Goal: Task Accomplishment & Management: Manage account settings

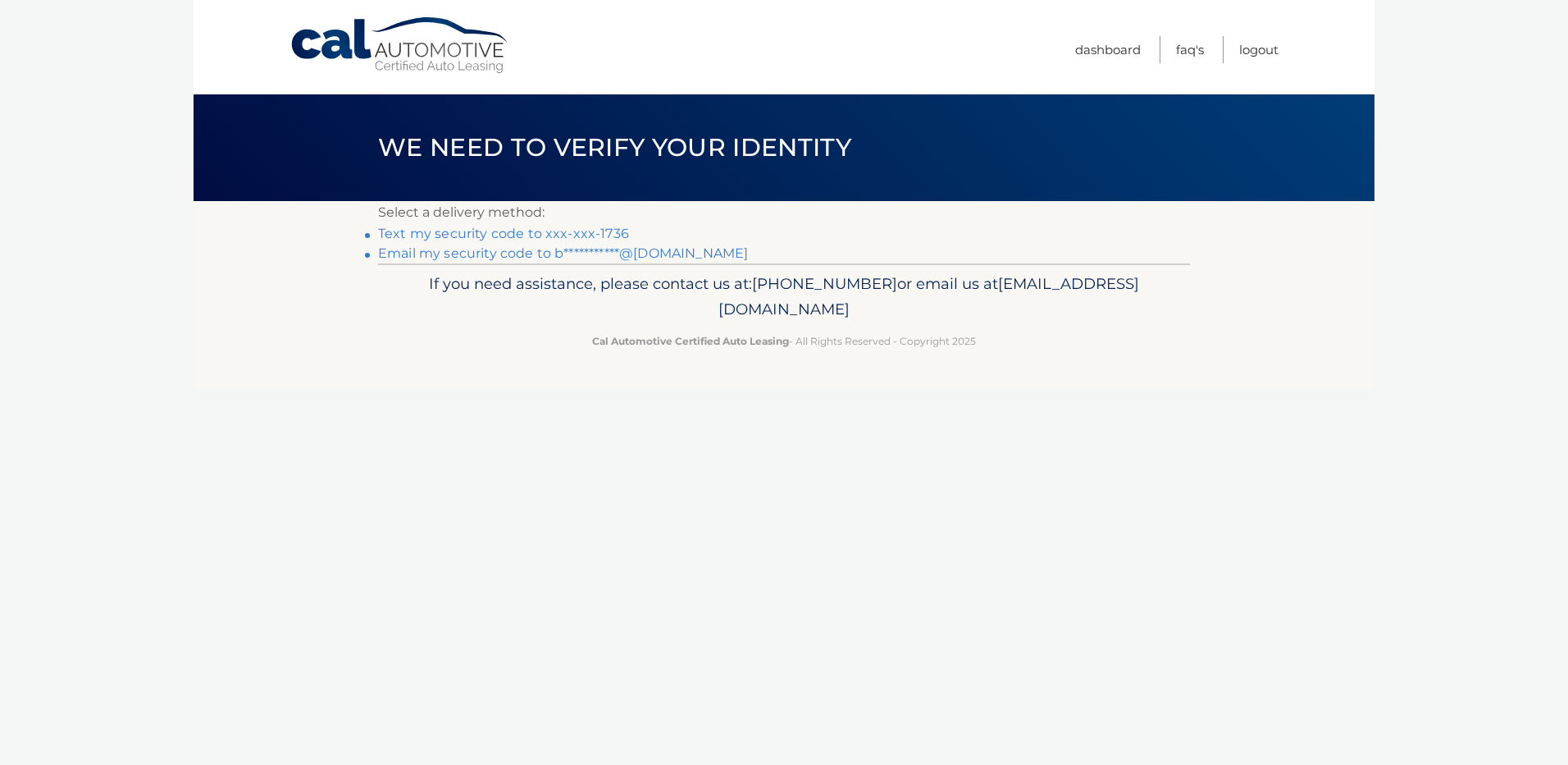
click at [407, 227] on link "Text my security code to xxx-xxx-1736" at bounding box center [504, 233] width 251 height 16
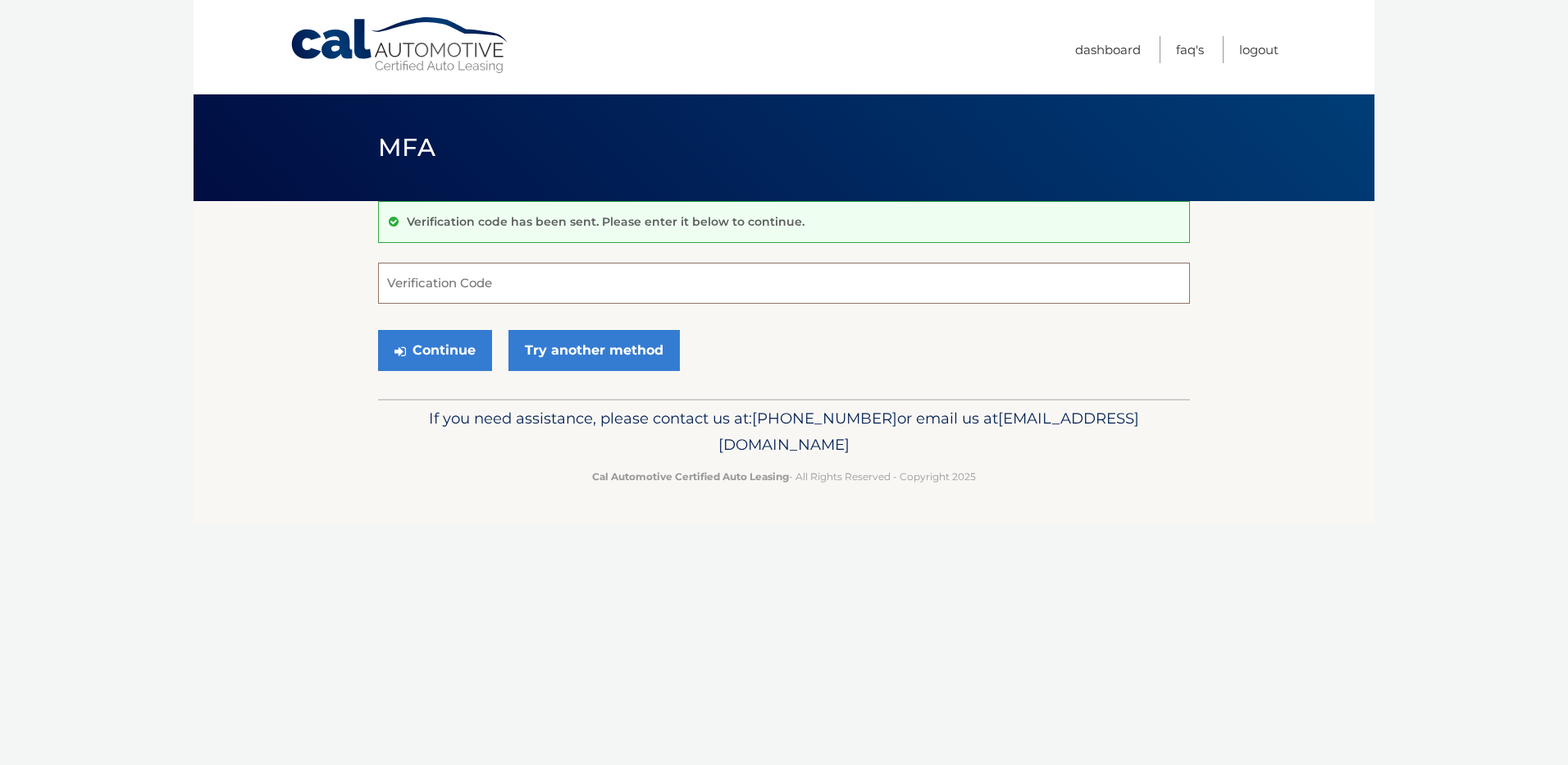
click at [417, 275] on input "Verification Code" at bounding box center [784, 283] width 812 height 41
type input "570055"
click at [447, 359] on button "Continue" at bounding box center [435, 350] width 114 height 41
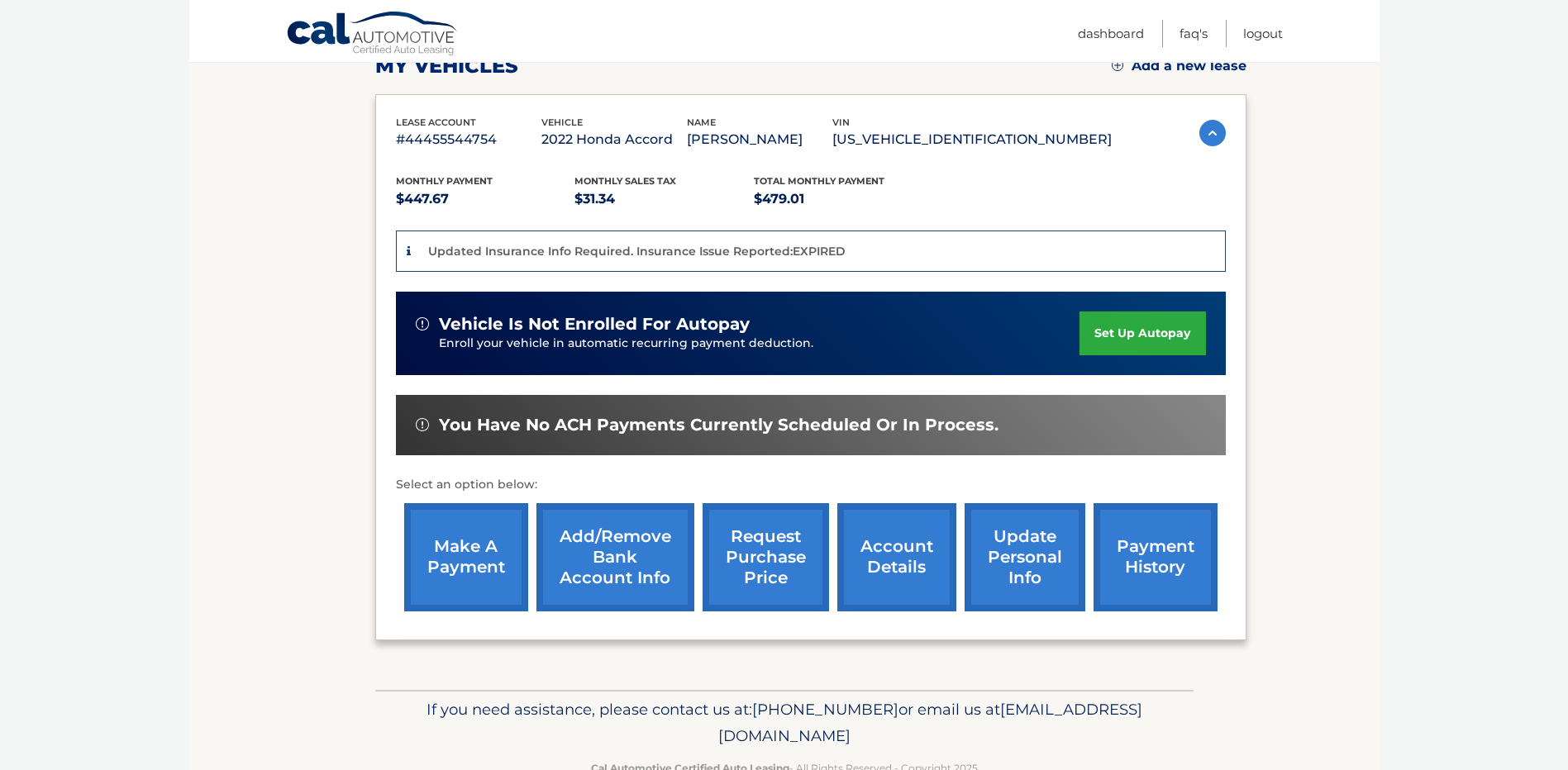
scroll to position [293, 0]
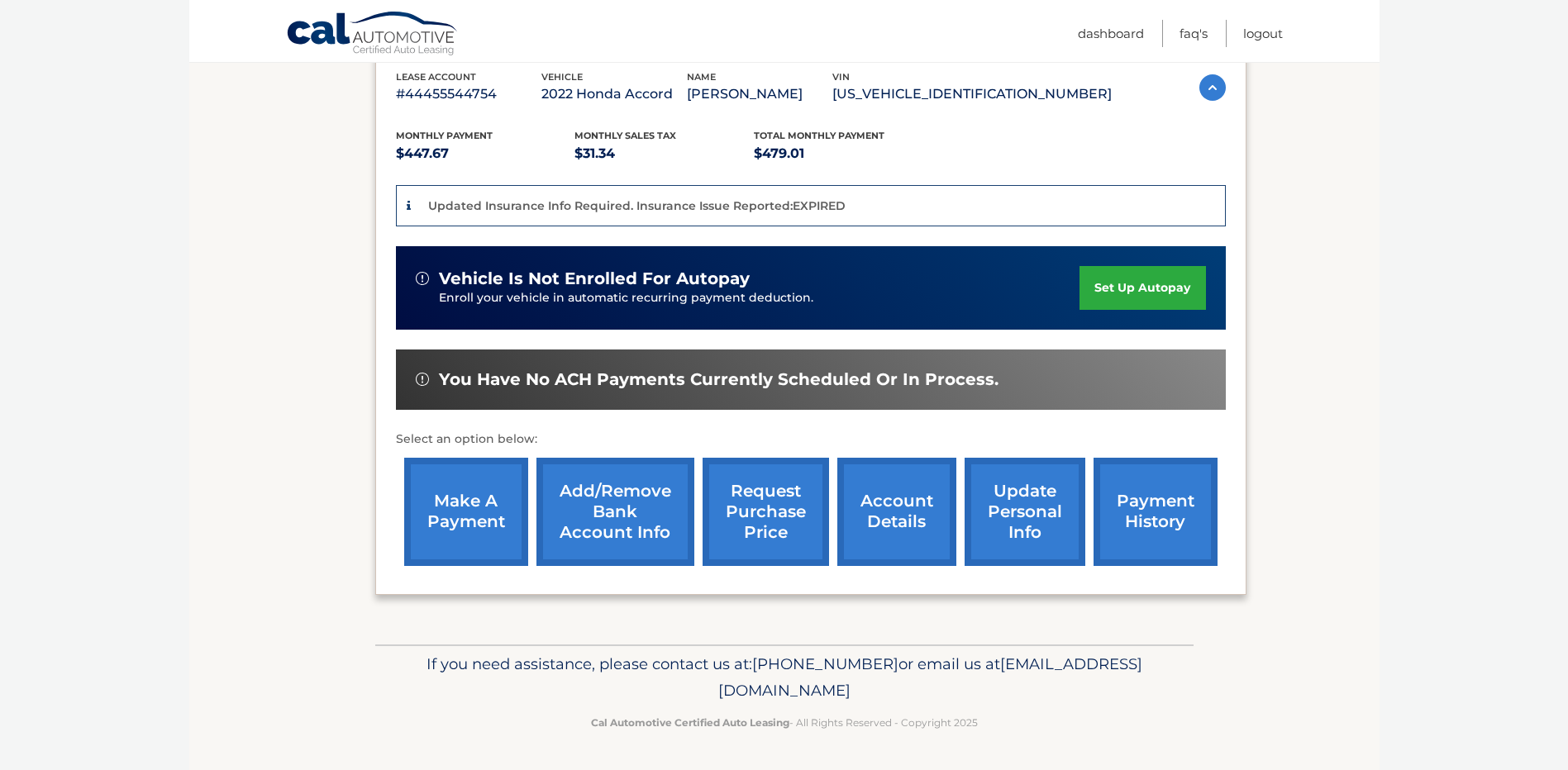
click at [900, 511] on link "account details" at bounding box center [897, 512] width 119 height 108
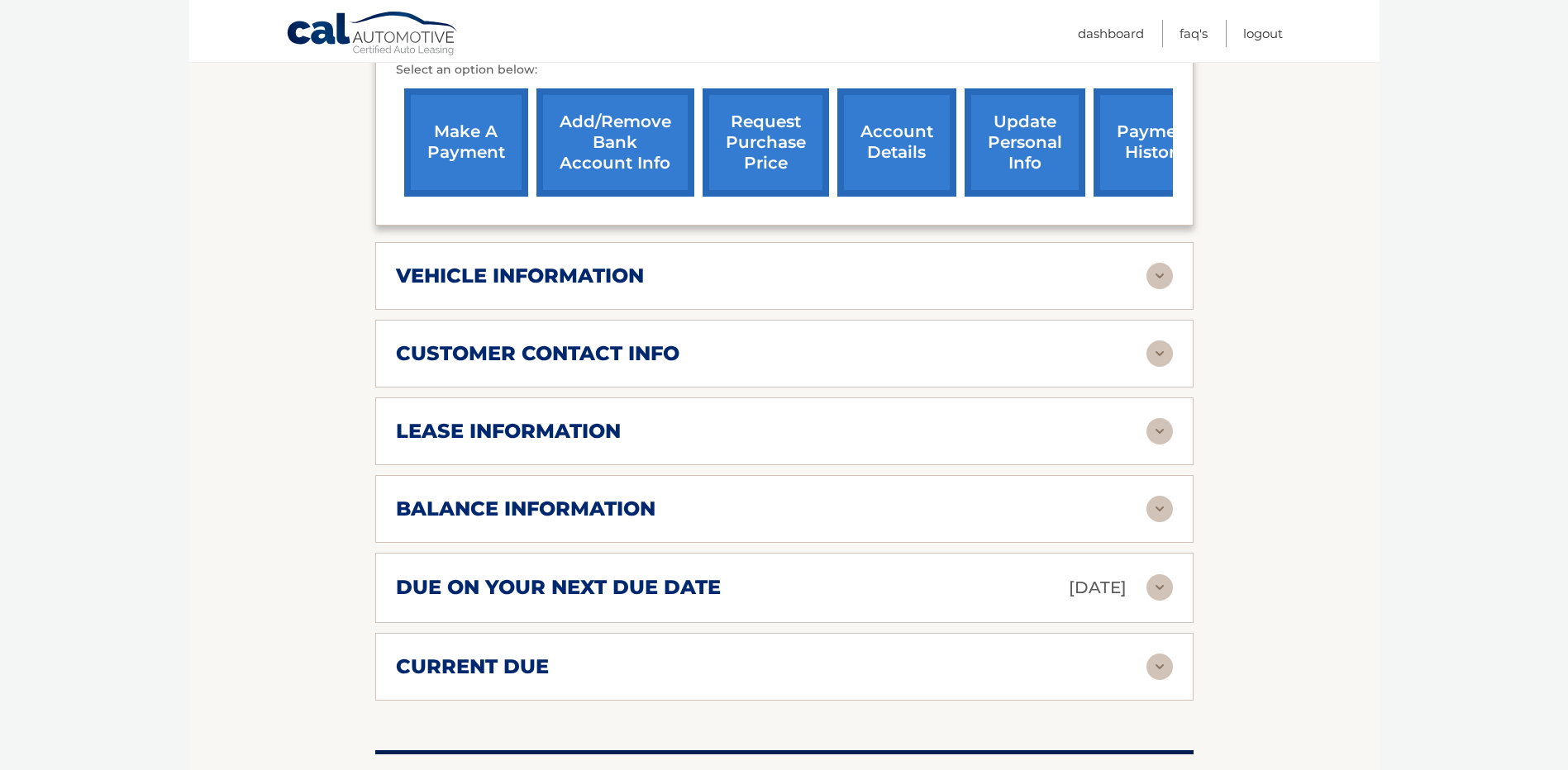
scroll to position [661, 0]
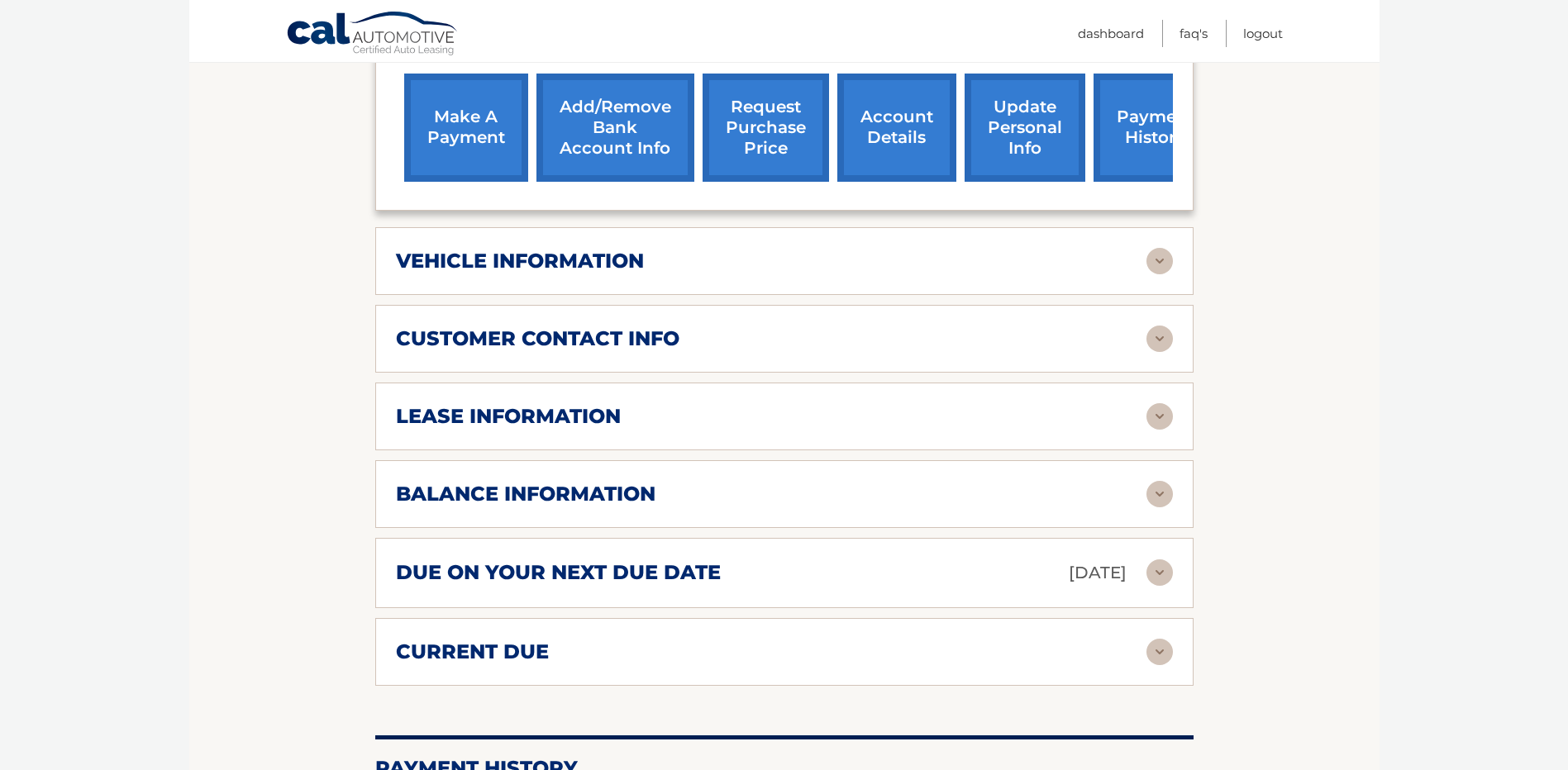
click at [1154, 403] on img at bounding box center [1159, 416] width 26 height 26
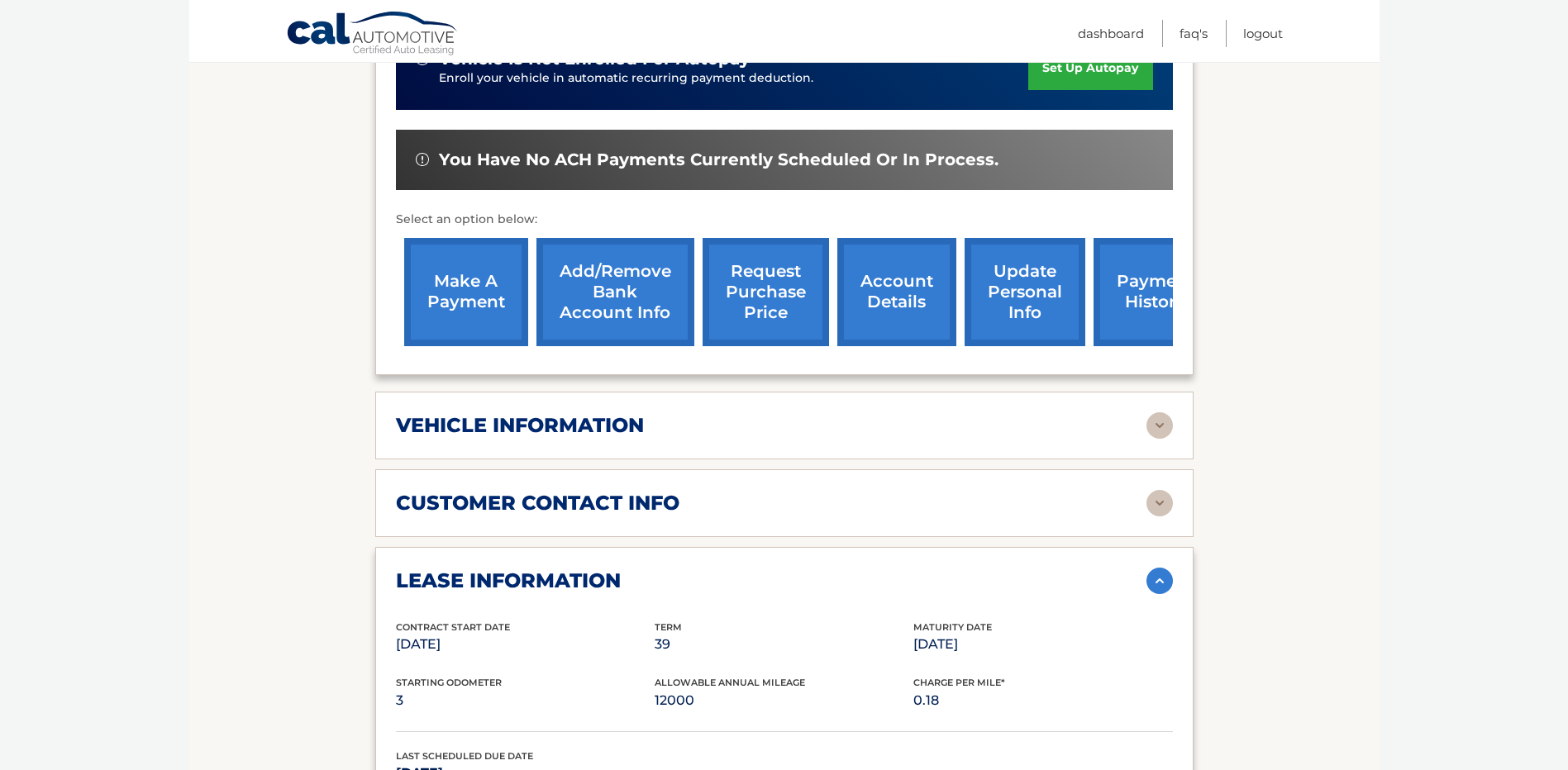
scroll to position [495, 0]
click at [760, 264] on link "request purchase price" at bounding box center [765, 293] width 126 height 108
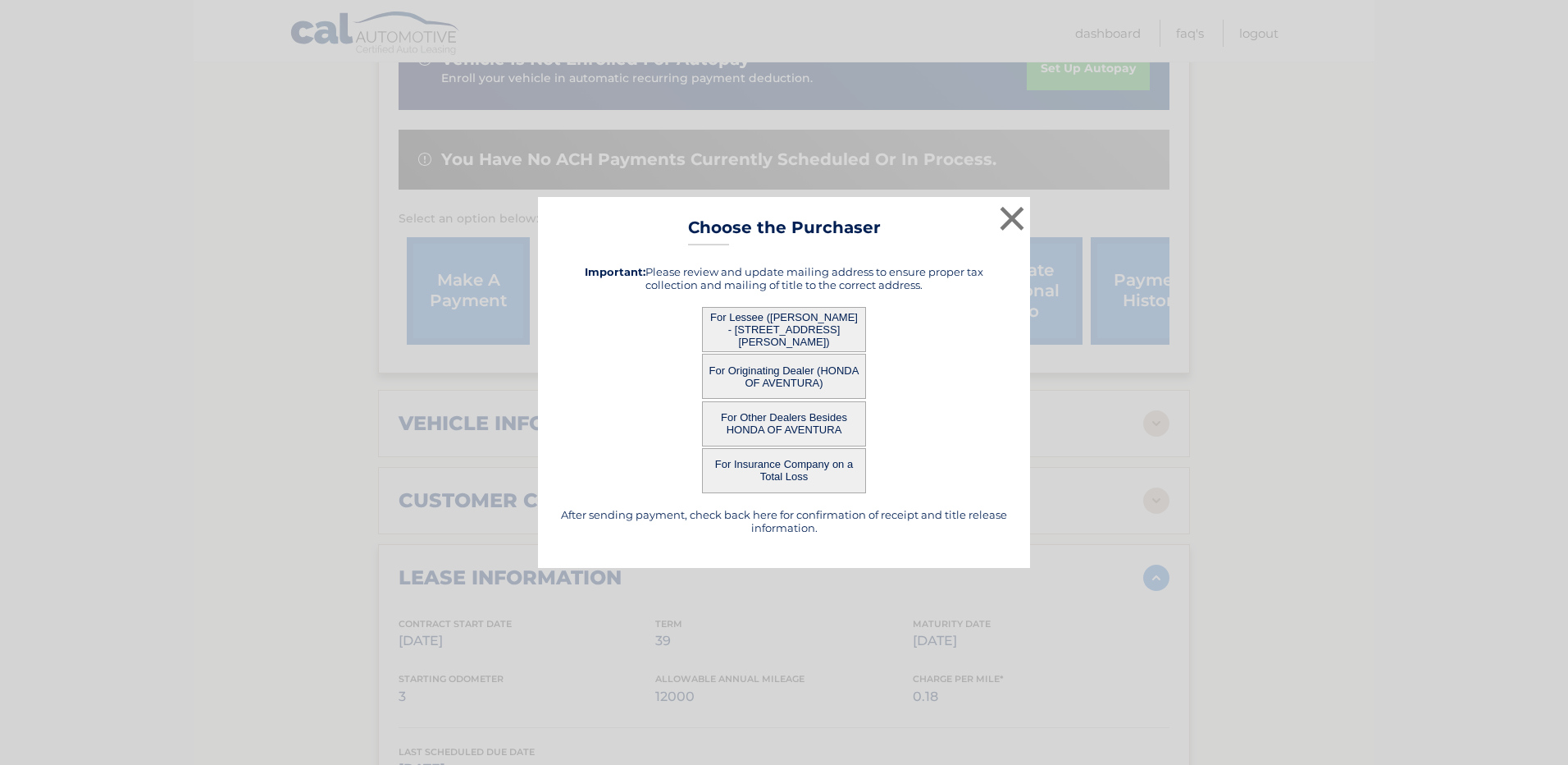
click at [786, 376] on button "For Originating Dealer (HONDA OF AVENTURA)" at bounding box center [784, 376] width 164 height 45
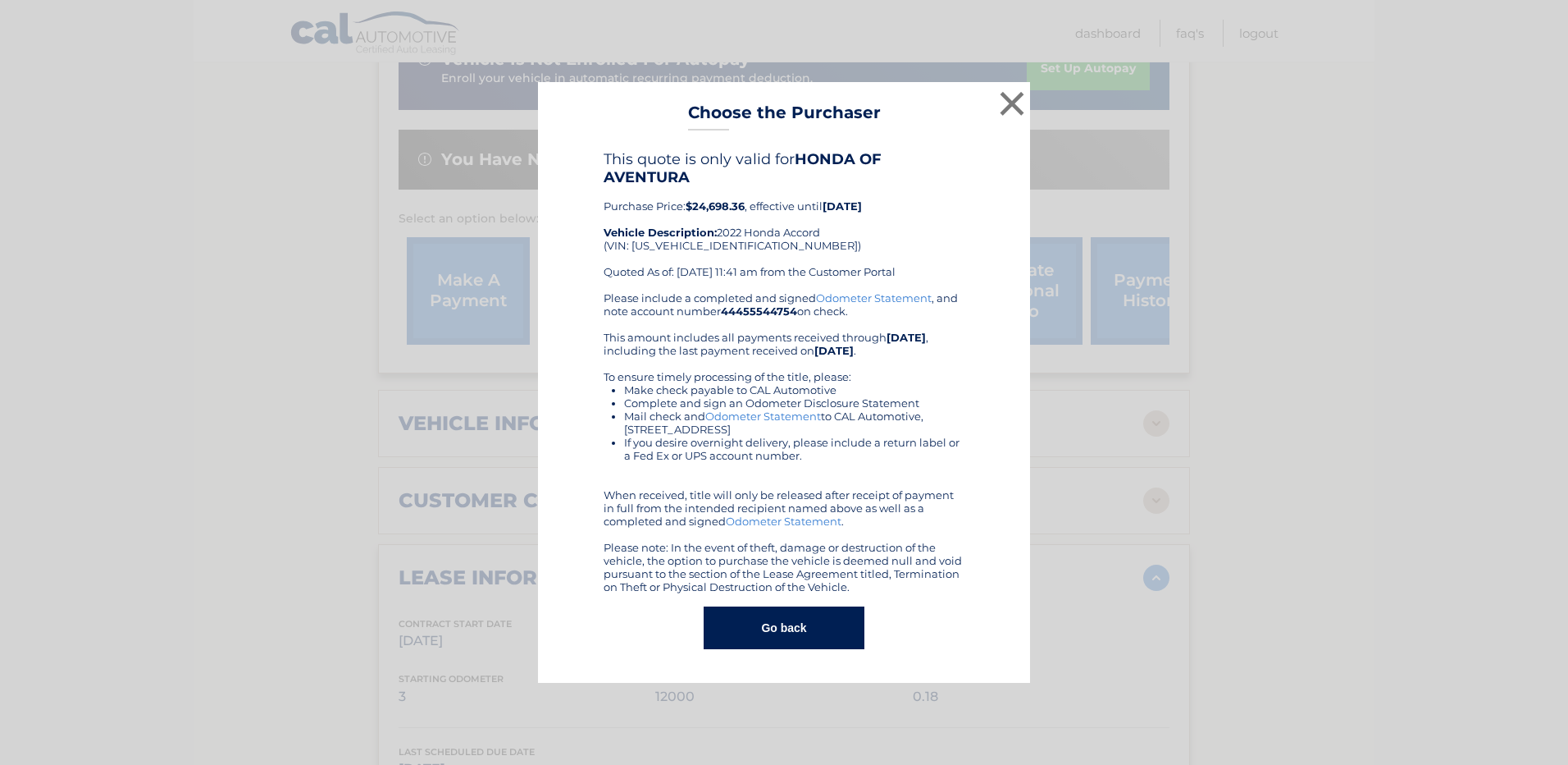
click at [774, 630] on button "Go back" at bounding box center [784, 628] width 160 height 43
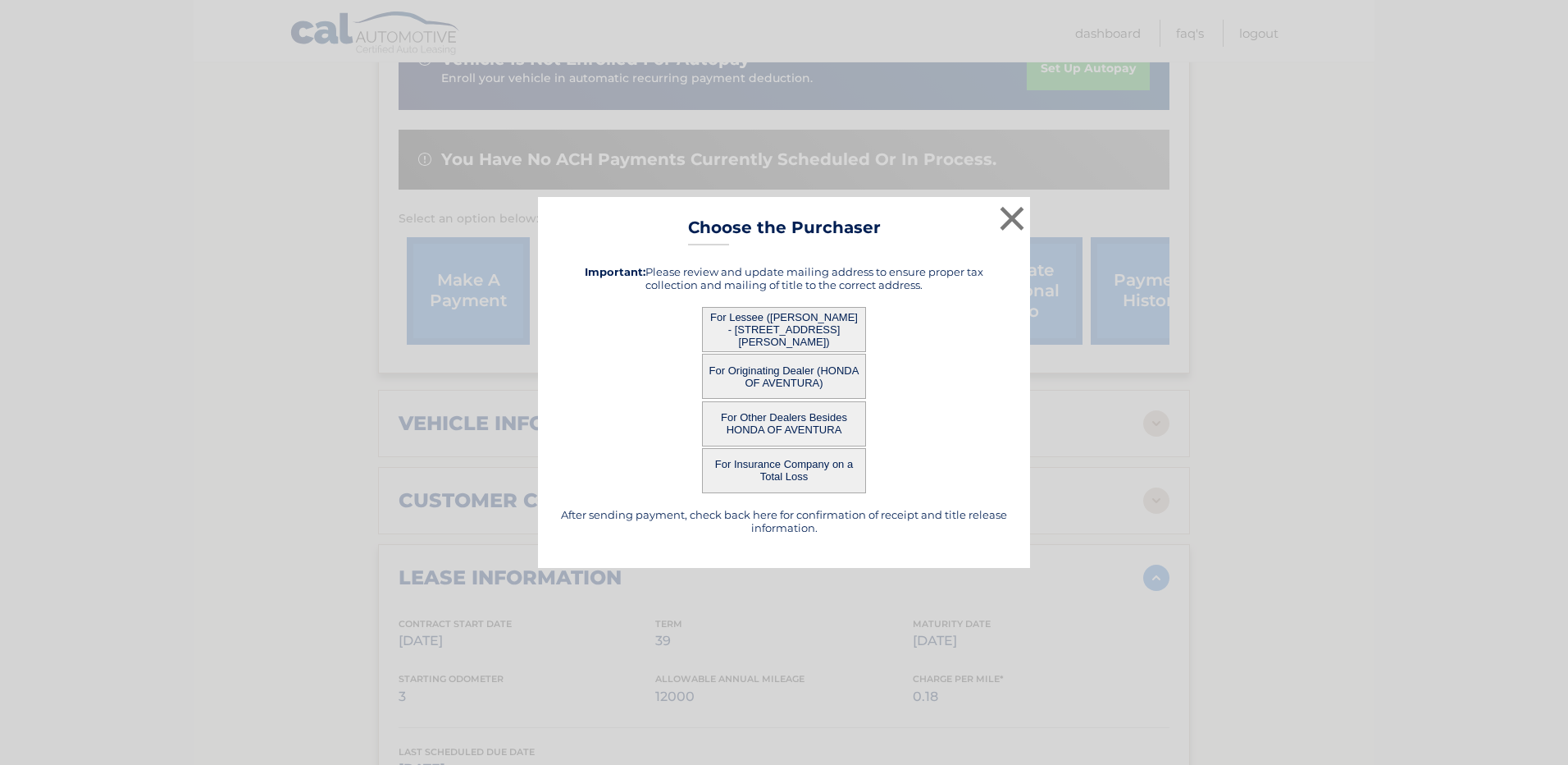
click at [782, 422] on button "For Other Dealers Besides HONDA OF AVENTURA" at bounding box center [784, 423] width 164 height 45
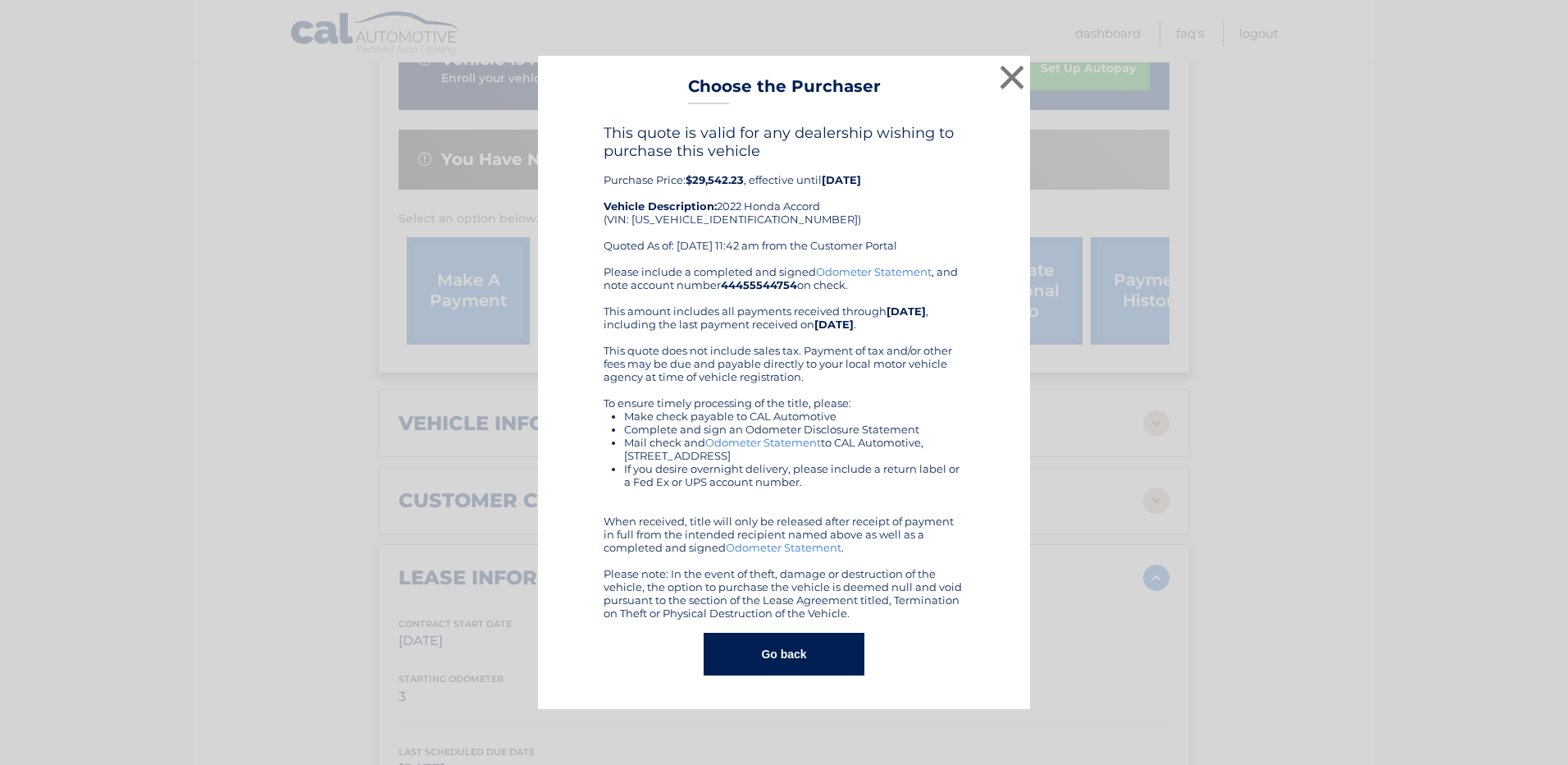
click at [778, 658] on button "Go back" at bounding box center [784, 655] width 160 height 43
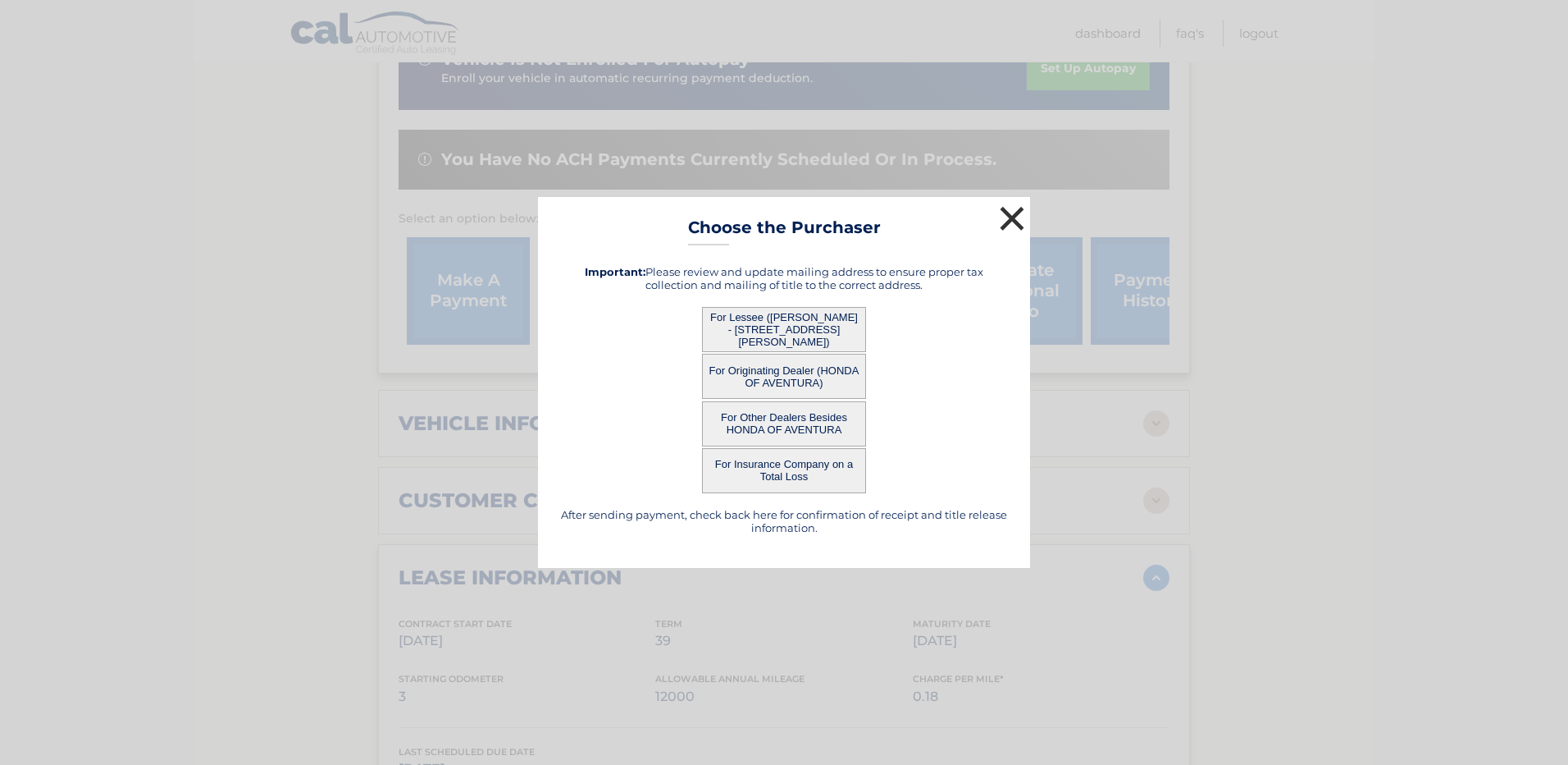
click at [1011, 216] on button "×" at bounding box center [1011, 217] width 32 height 32
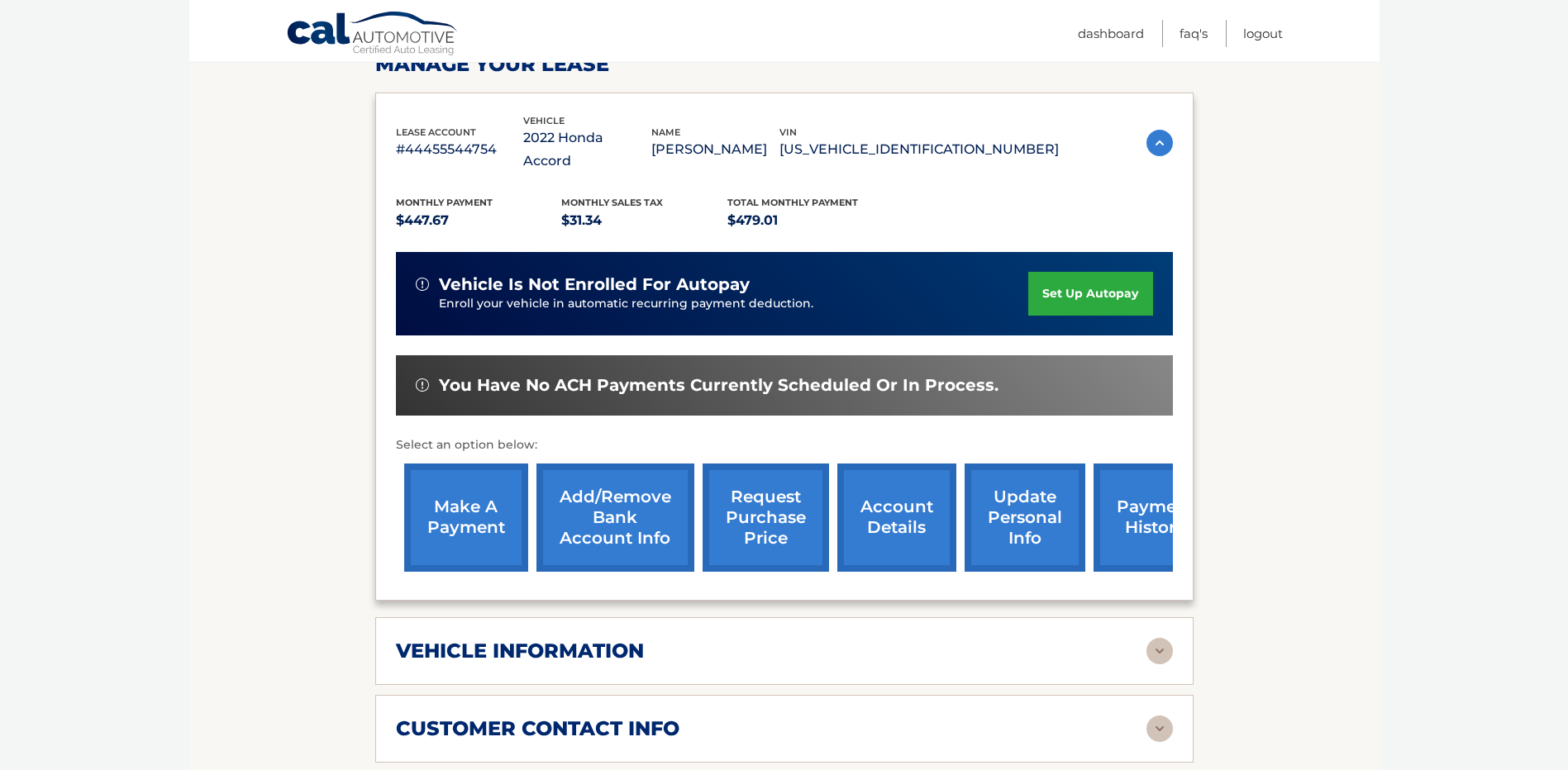
scroll to position [248, 0]
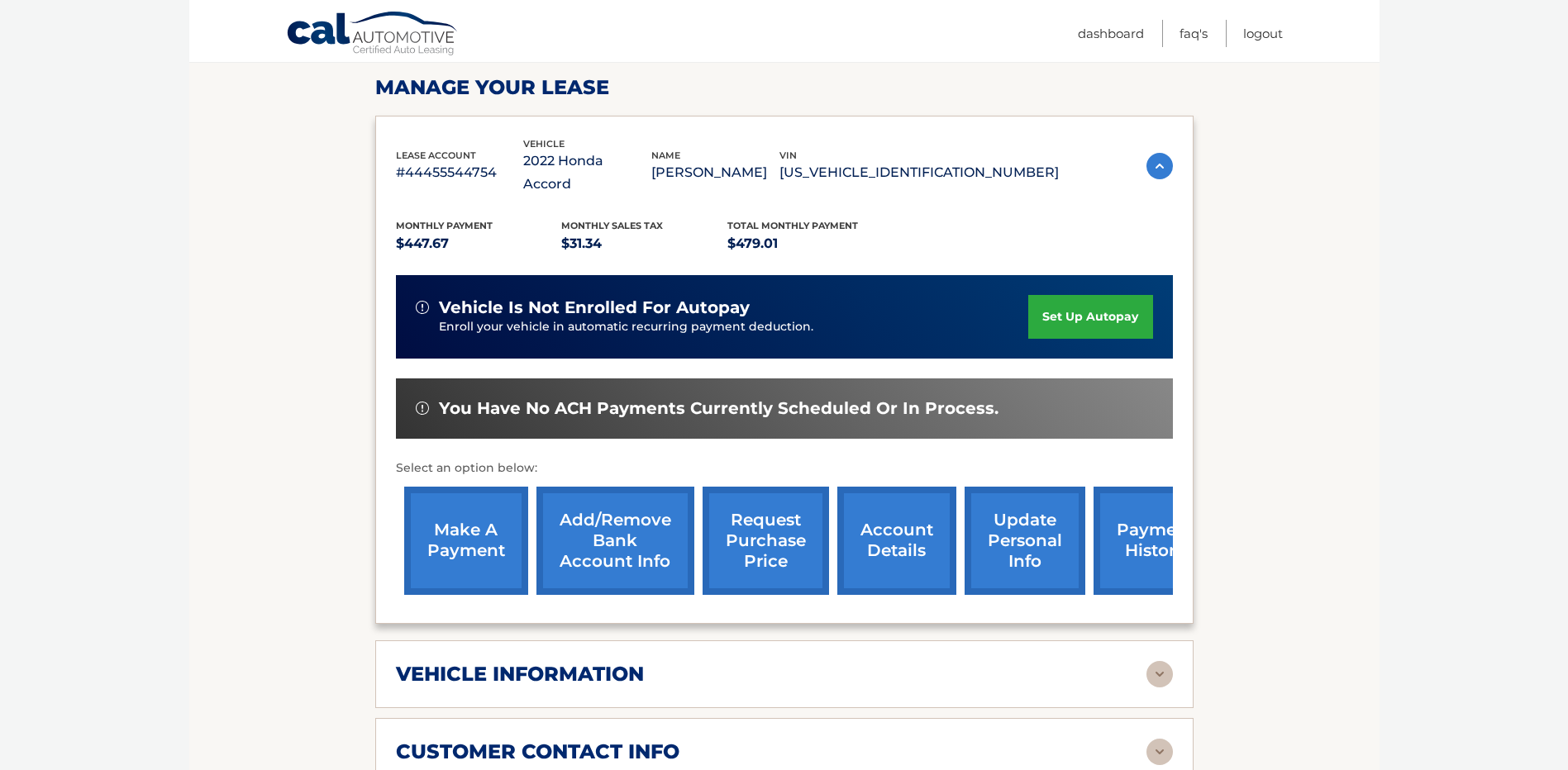
click at [449, 513] on link "make a payment" at bounding box center [466, 541] width 124 height 108
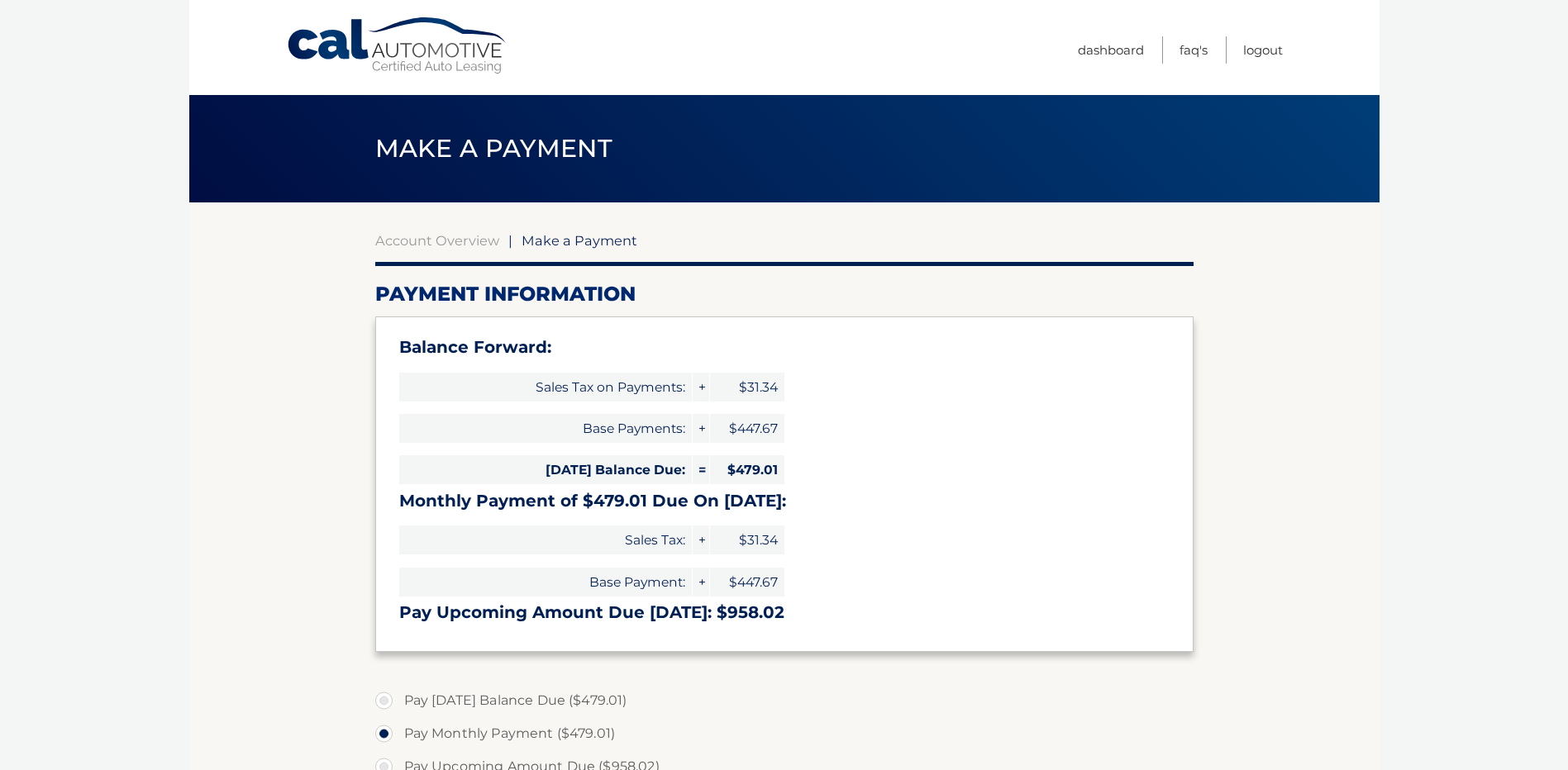
select select "Yjg0NTIwZDAtNjM5ZC00YjU2LTk1YjEtZTc4MTJiYjI0MTAx"
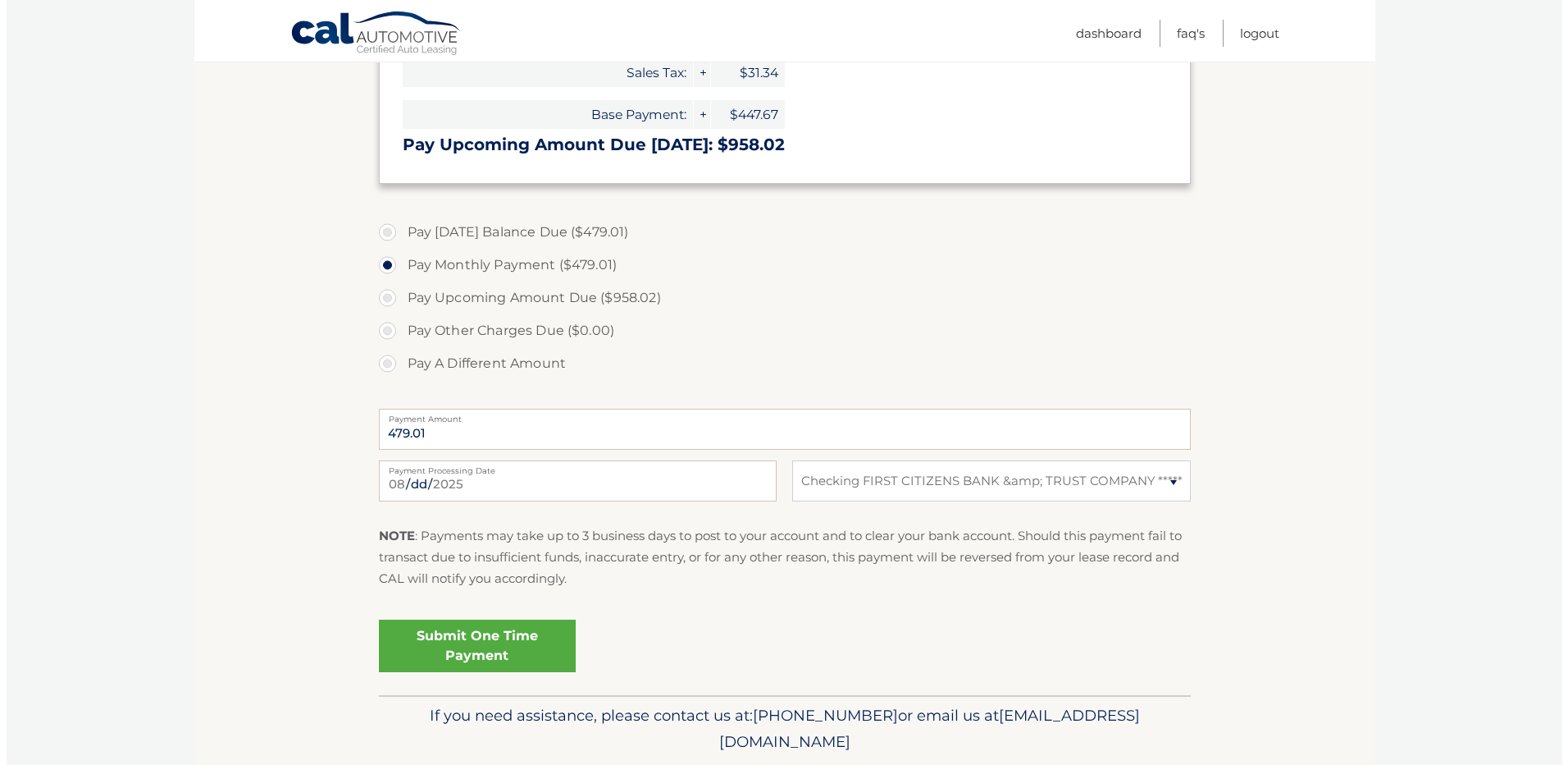
scroll to position [492, 0]
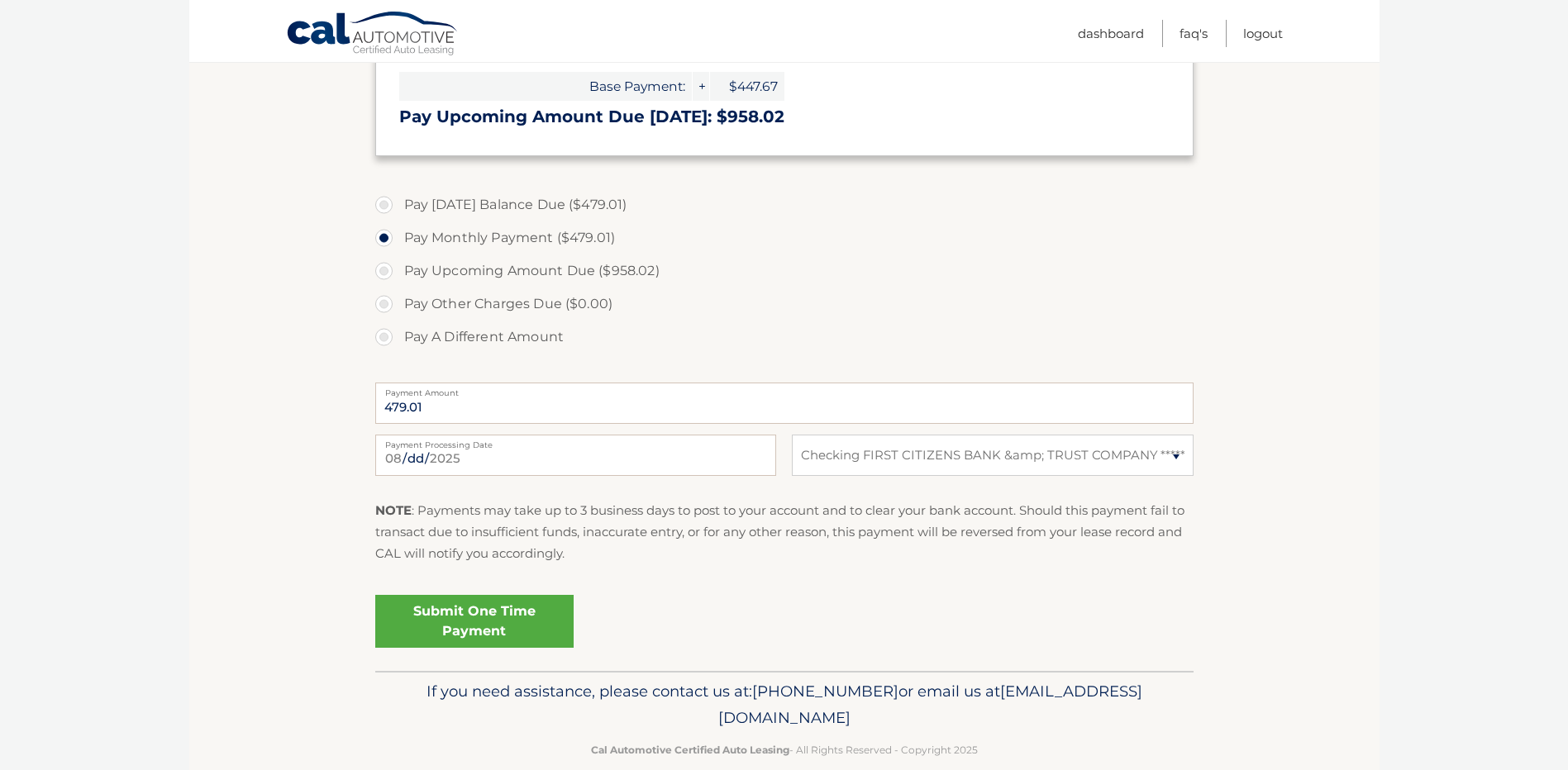
click at [469, 611] on link "Submit One Time Payment" at bounding box center [474, 621] width 198 height 53
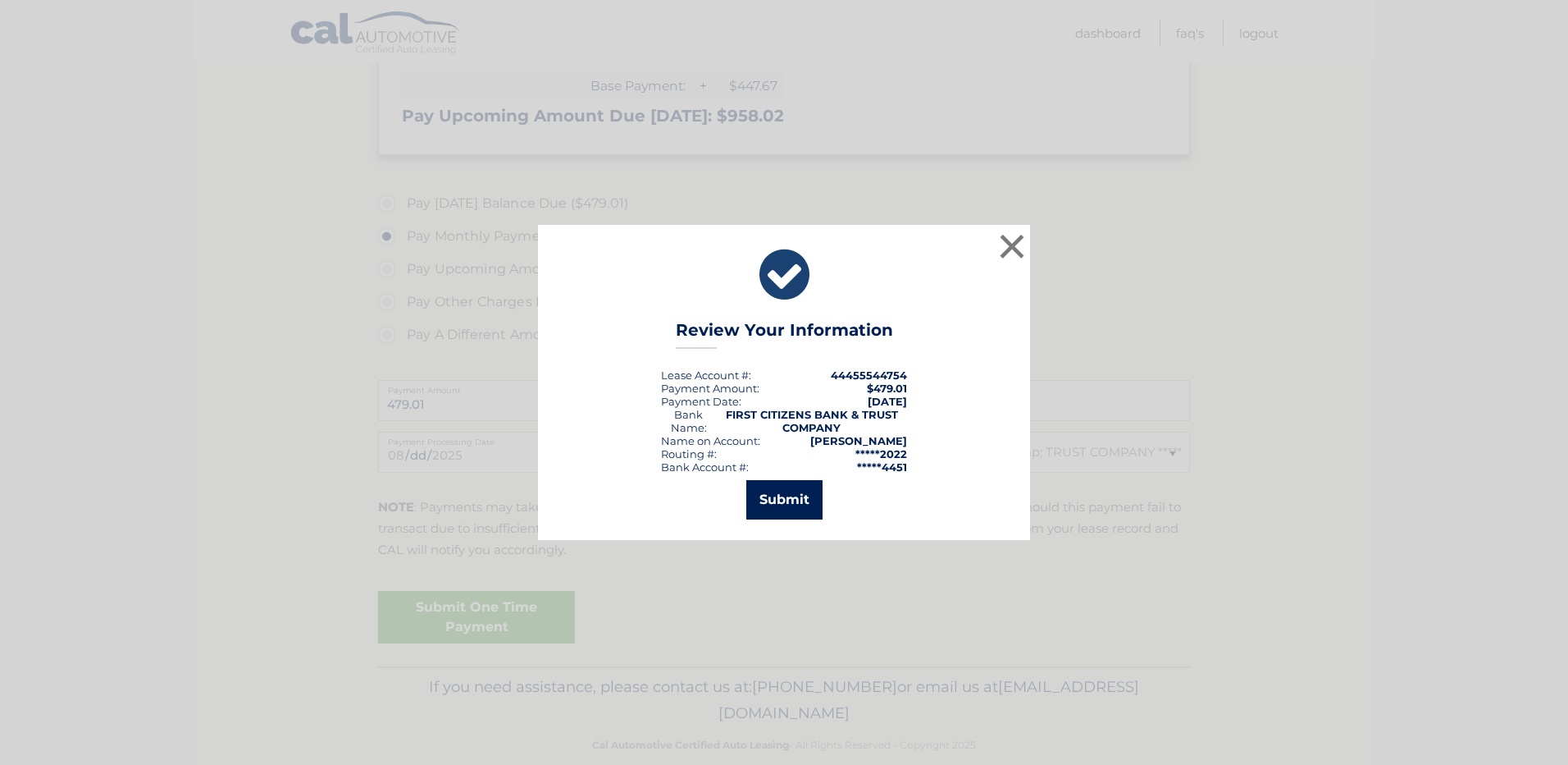
click at [797, 505] on button "Submit" at bounding box center [785, 499] width 76 height 39
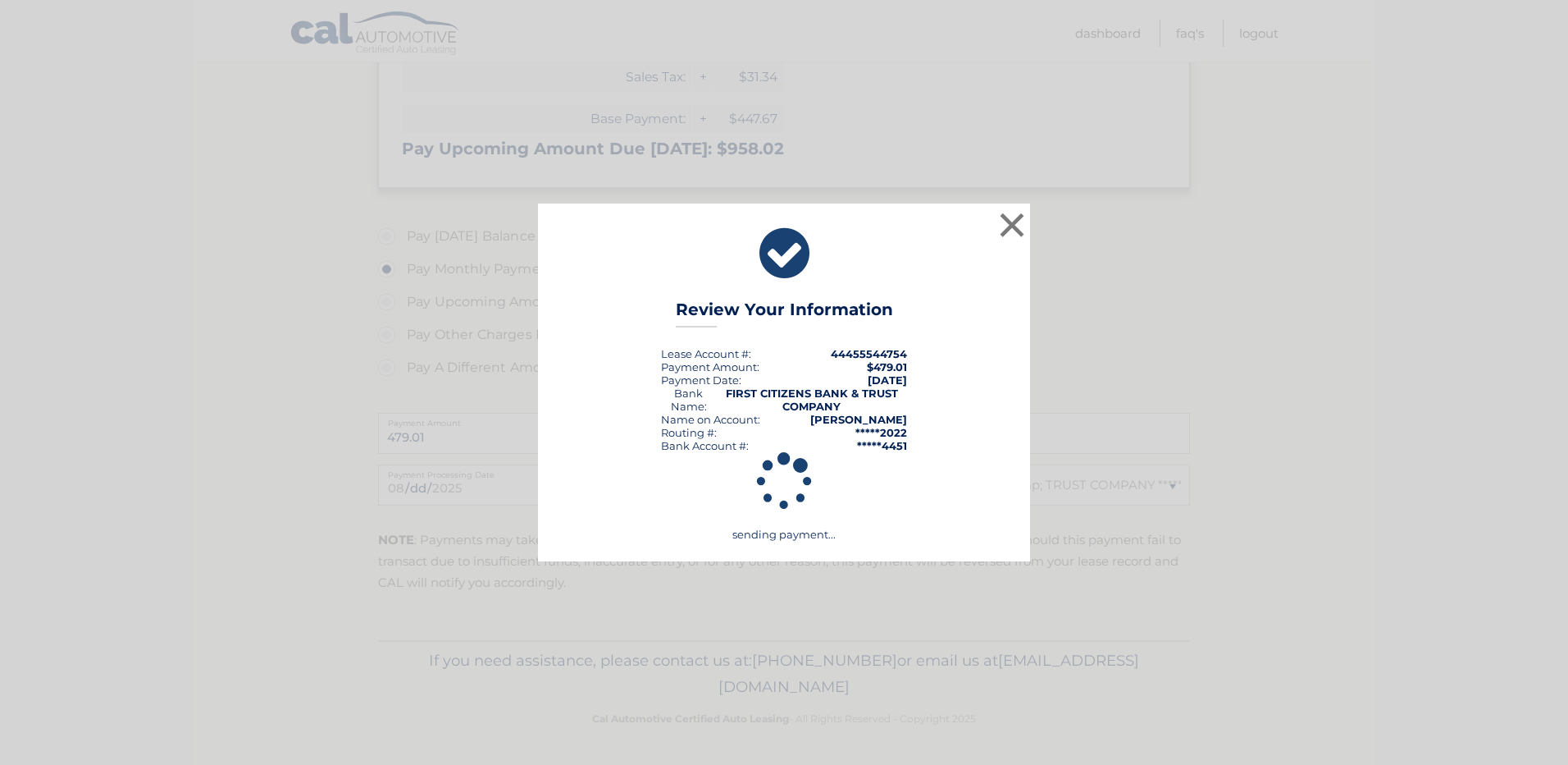
scroll to position [460, 0]
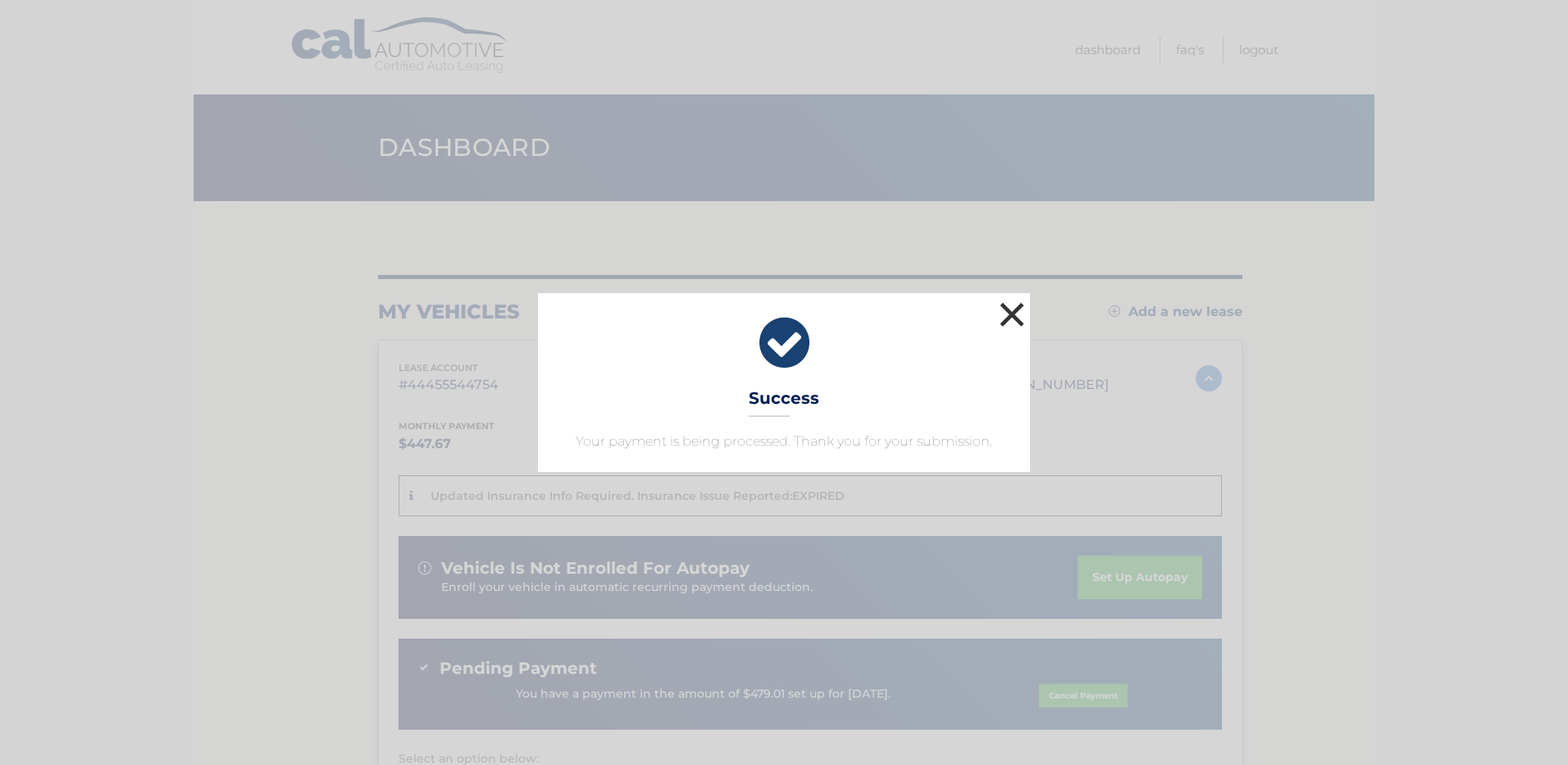
click at [1022, 325] on button "×" at bounding box center [1011, 314] width 32 height 32
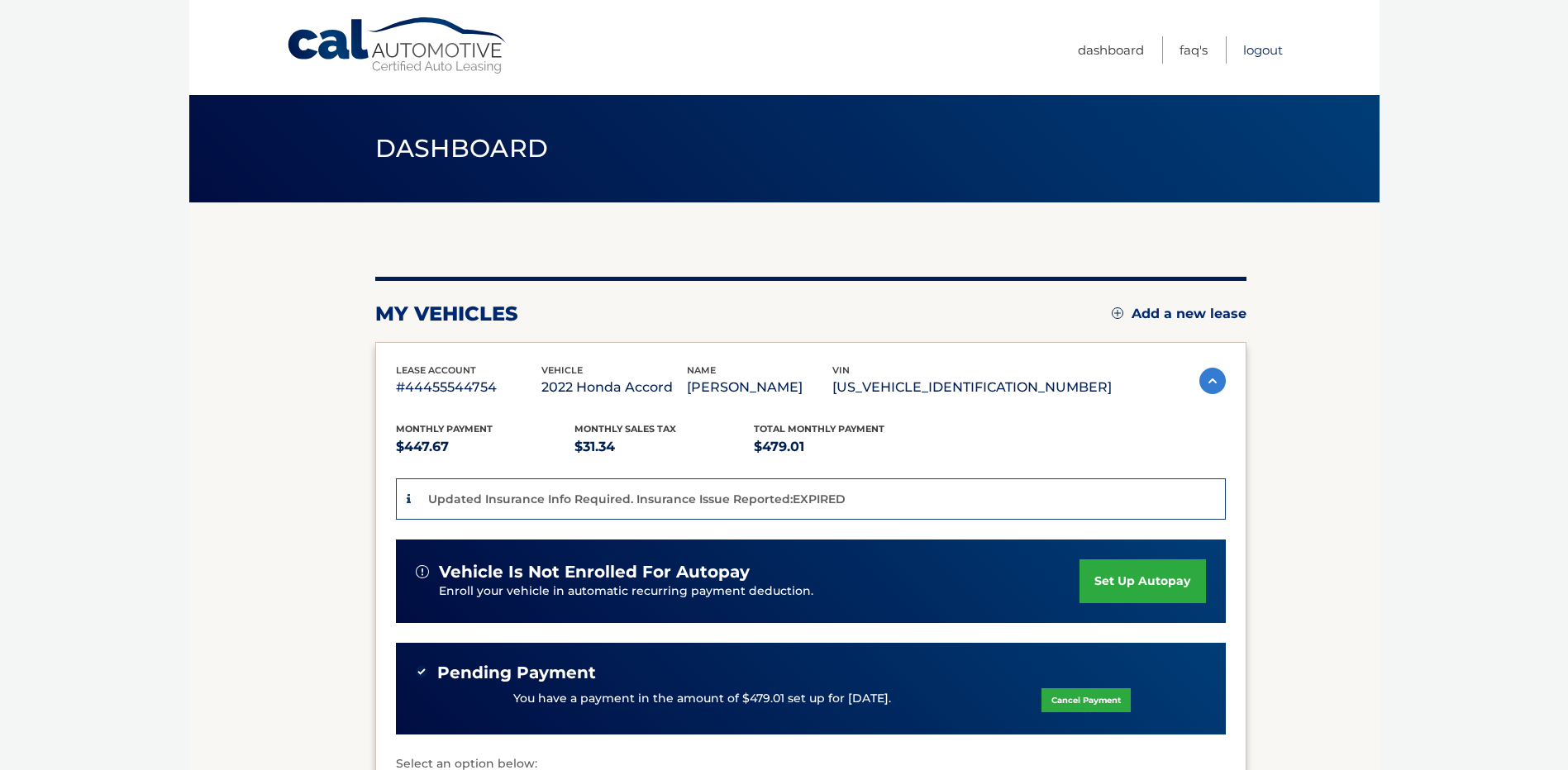
click at [1263, 47] on link "Logout" at bounding box center [1263, 50] width 39 height 27
